Goal: Find specific page/section: Find specific page/section

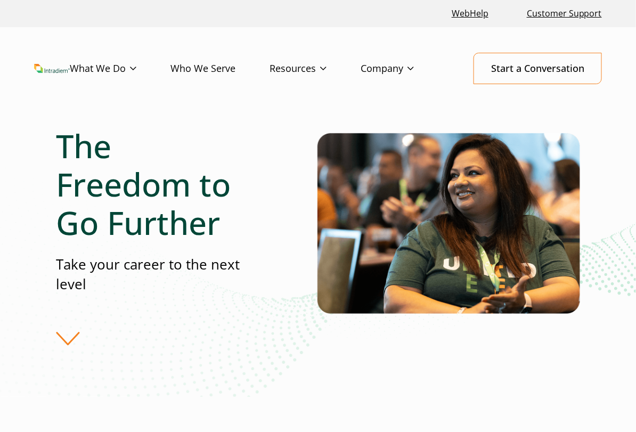
click at [65, 336] on div "The Freedom to Go Further Take your career to the next level" at bounding box center [187, 236] width 262 height 219
click at [62, 339] on div "The Freedom to Go Further Take your career to the next level" at bounding box center [187, 236] width 262 height 219
click at [62, 338] on div "The Freedom to Go Further Take your career to the next level" at bounding box center [187, 236] width 262 height 219
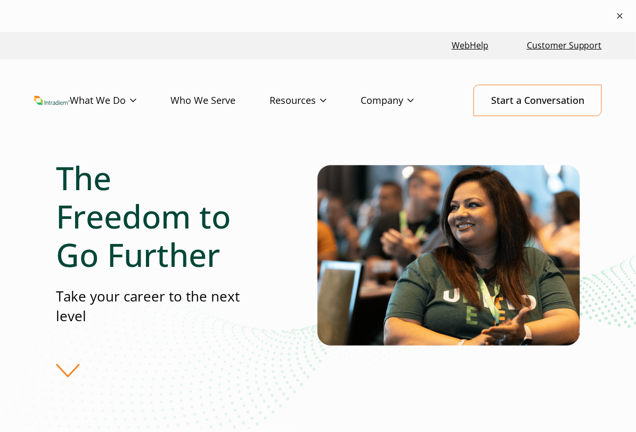
click at [614, 11] on button "×" at bounding box center [620, 16] width 13 height 13
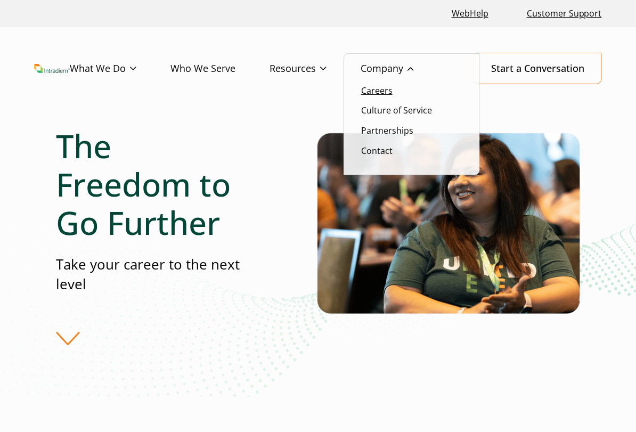
click at [380, 94] on link "Careers" at bounding box center [376, 91] width 31 height 12
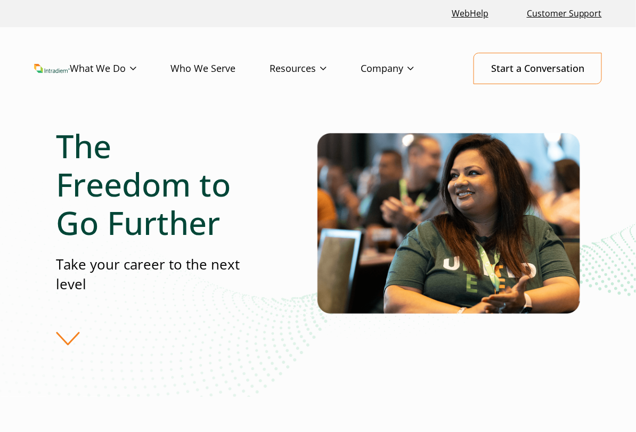
click at [83, 266] on p "Take your career to the next level" at bounding box center [154, 275] width 196 height 40
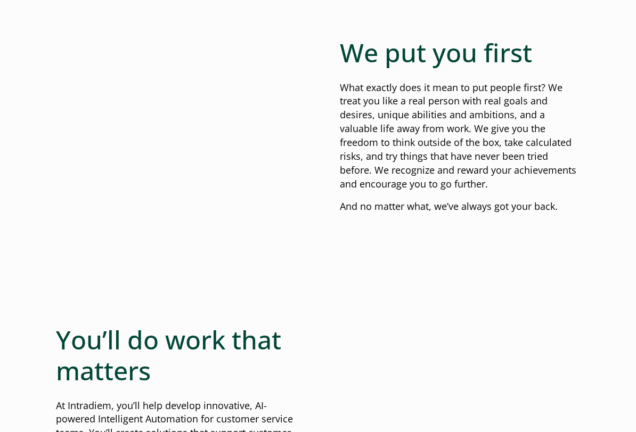
scroll to position [3897, 0]
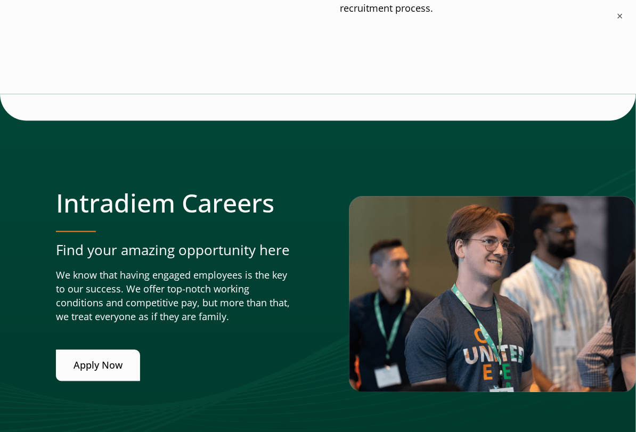
click at [107, 350] on link "Apply Now" at bounding box center [98, 365] width 84 height 31
